Goal: Register for event/course

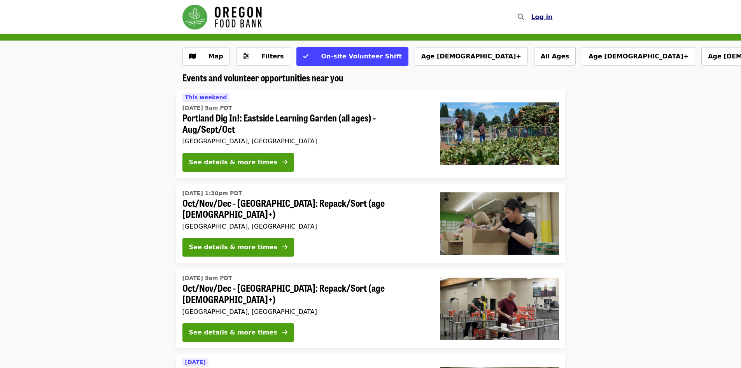
click at [544, 18] on span "Log in" at bounding box center [541, 16] width 21 height 7
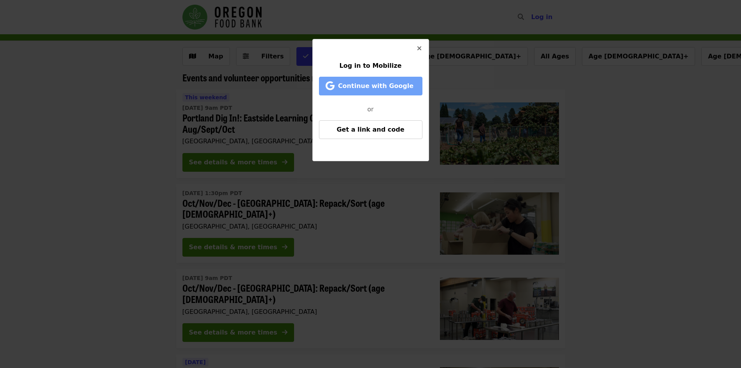
click at [372, 88] on span "Continue with Google" at bounding box center [375, 85] width 75 height 7
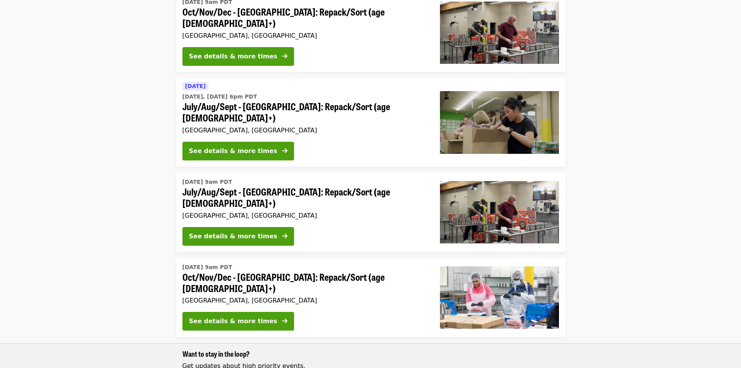
scroll to position [248, 0]
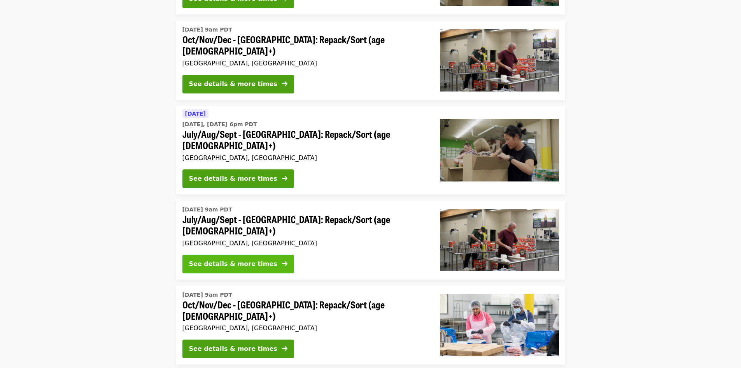
click at [222, 259] on div "See details & more times" at bounding box center [233, 263] width 88 height 9
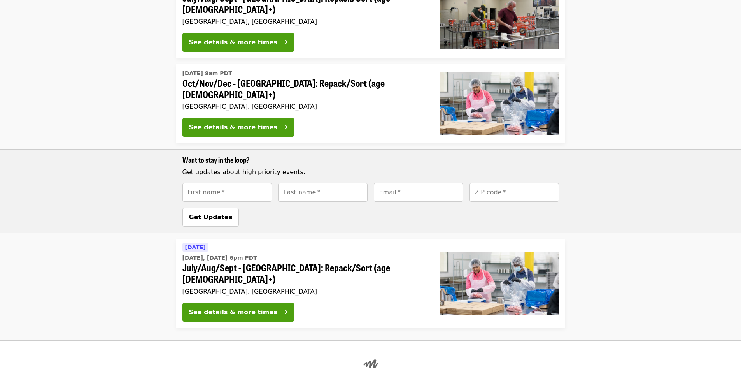
scroll to position [453, 0]
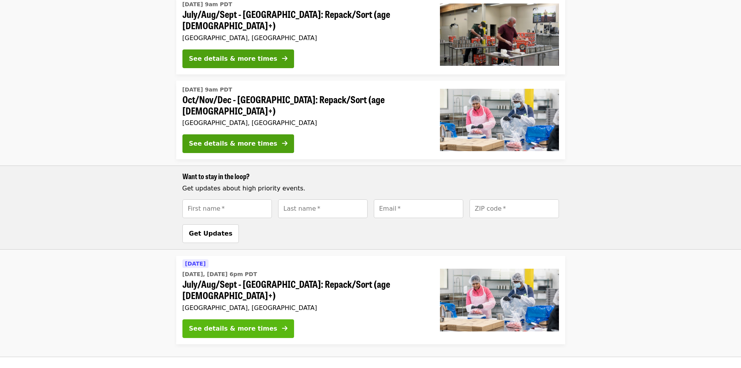
click at [211, 324] on div "See details & more times" at bounding box center [233, 328] width 88 height 9
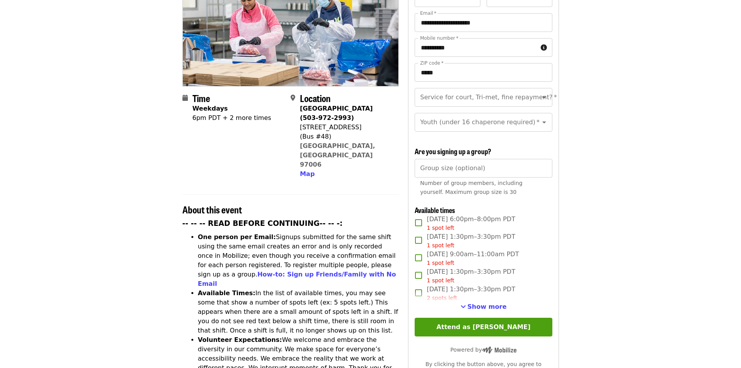
scroll to position [126, 0]
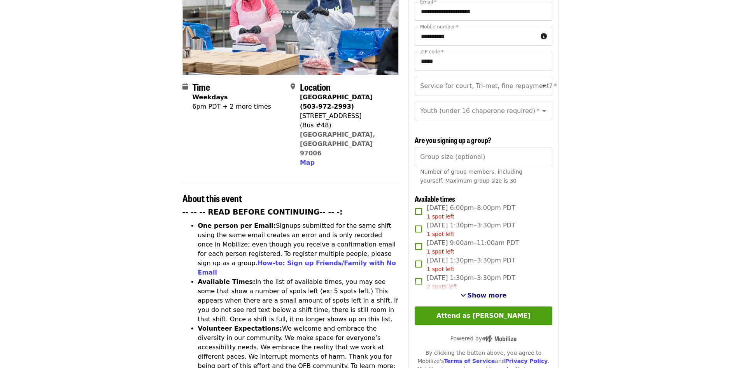
click at [479, 292] on span "Show more" at bounding box center [487, 294] width 39 height 7
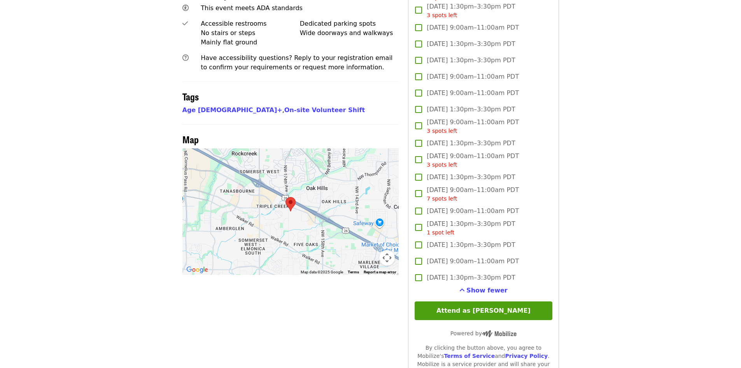
scroll to position [587, 0]
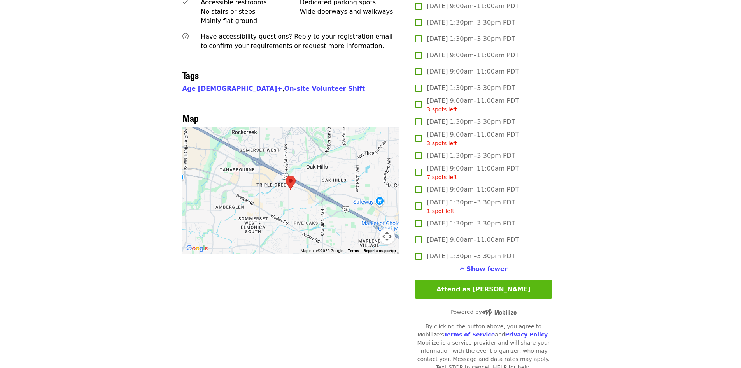
click at [485, 286] on button "Attend as [PERSON_NAME]" at bounding box center [483, 289] width 137 height 19
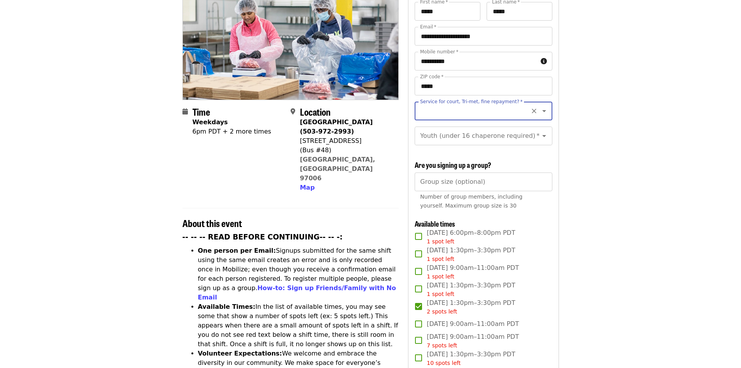
scroll to position [73, 0]
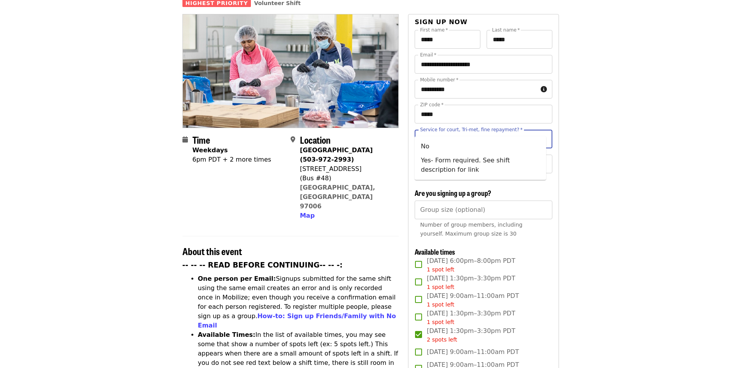
click at [497, 131] on input "Service for court, Tri-met, fine repayment?   *" at bounding box center [474, 138] width 106 height 15
click at [422, 146] on li "No" at bounding box center [480, 146] width 131 height 14
type input "**"
click at [540, 159] on icon "Open" at bounding box center [544, 163] width 9 height 9
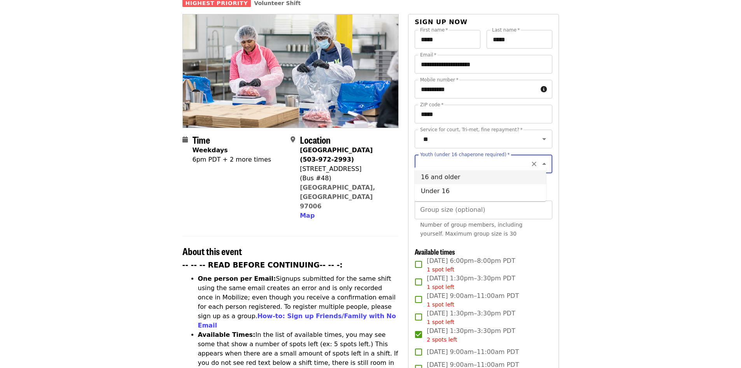
click at [434, 177] on li "16 and older" at bounding box center [480, 177] width 131 height 14
type input "**********"
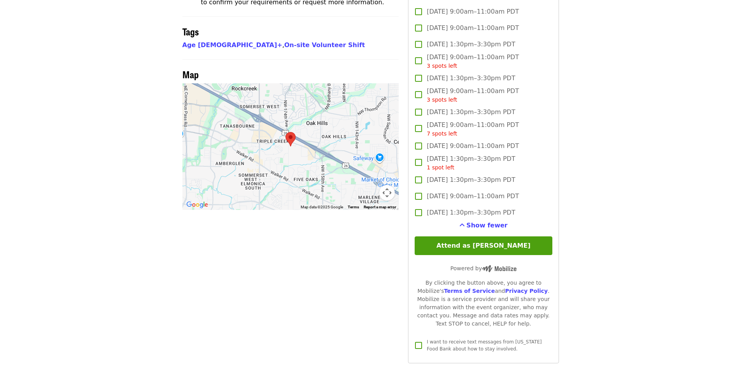
scroll to position [667, 0]
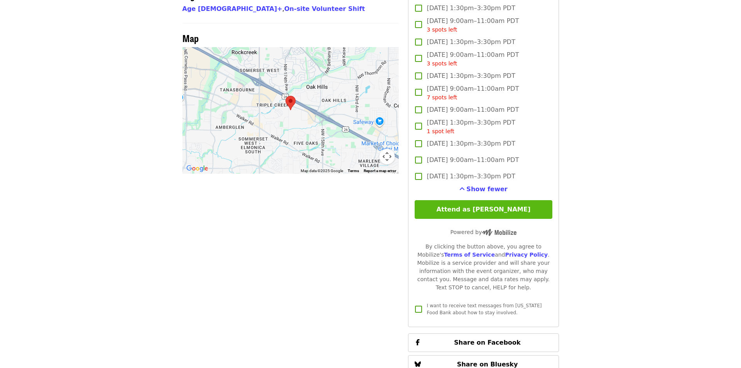
click at [480, 209] on button "Attend as [PERSON_NAME]" at bounding box center [483, 209] width 137 height 19
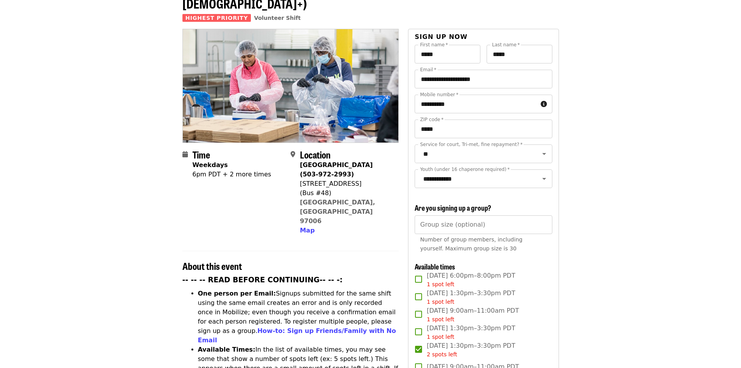
scroll to position [0, 0]
